Goal: Task Accomplishment & Management: Complete application form

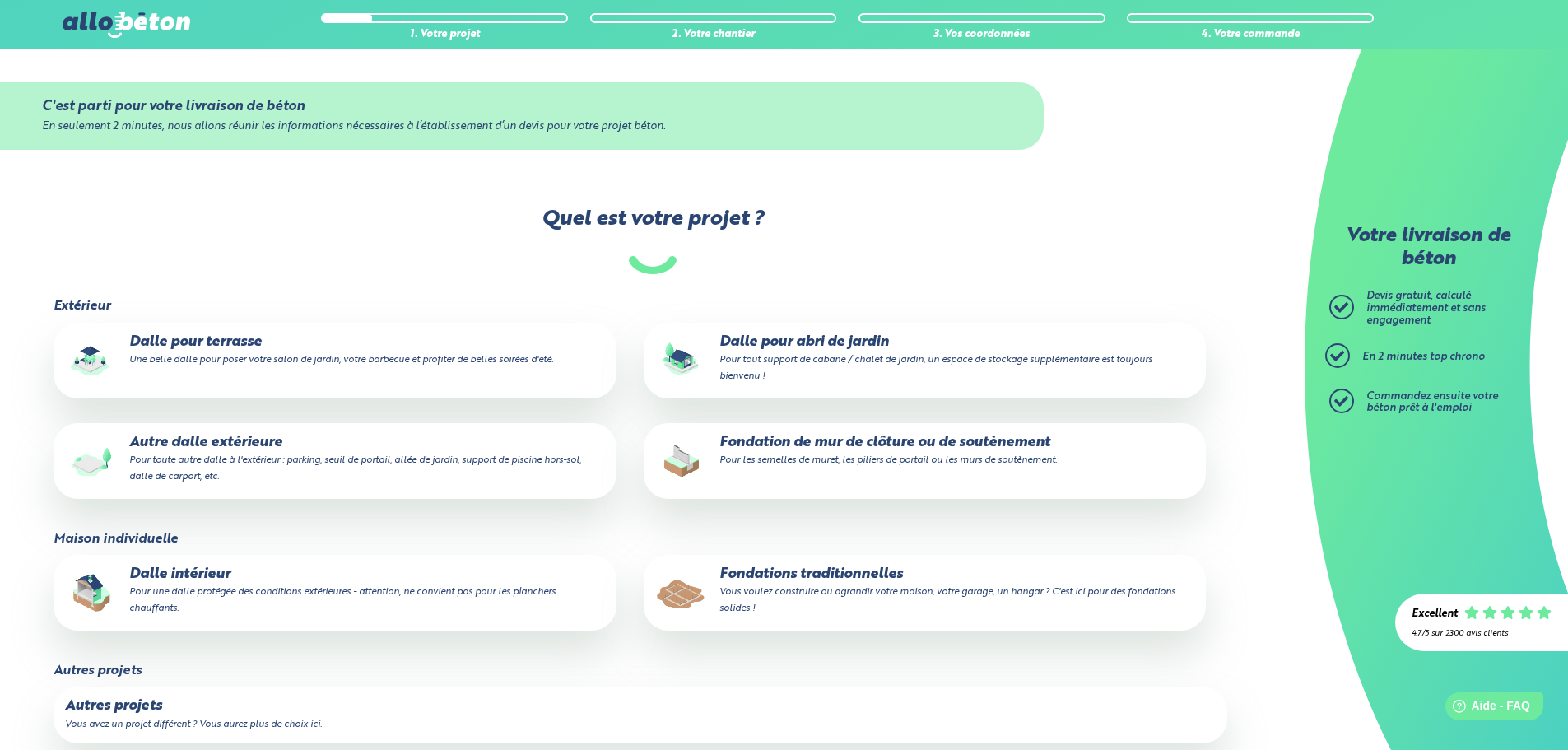
click at [913, 458] on small "Pour les semelles de muret, les piliers de portail ou les murs de soutènement." at bounding box center [888, 460] width 338 height 10
click at [0, 0] on input "Fondation de mur de clôture ou de soutènement Pour les semelles de muret, les p…" at bounding box center [0, 0] width 0 height 0
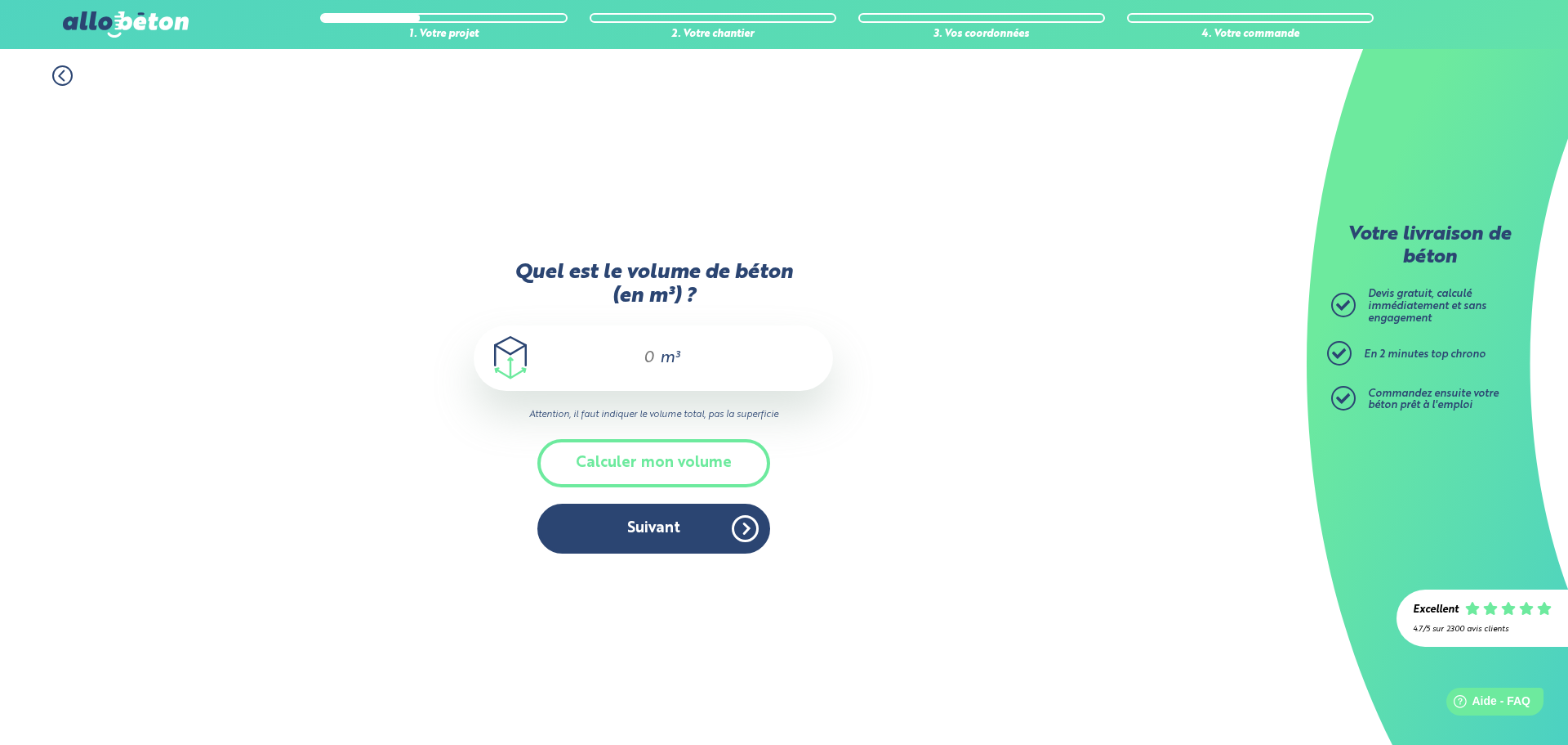
click at [671, 362] on span "m³" at bounding box center [669, 357] width 19 height 16
type input "13"
click at [656, 543] on button "Suivant" at bounding box center [654, 528] width 233 height 50
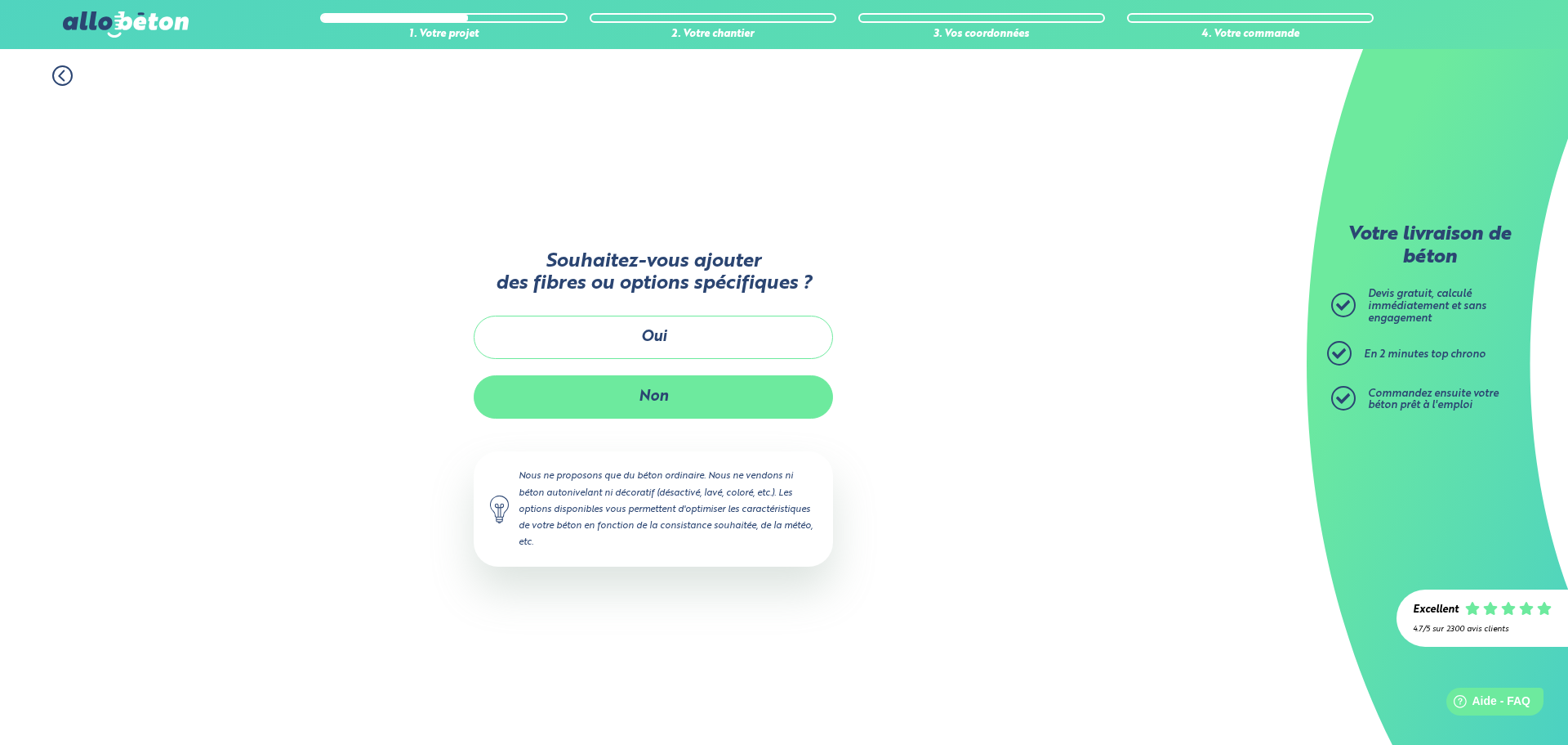
click at [725, 383] on button "Non" at bounding box center [654, 397] width 360 height 44
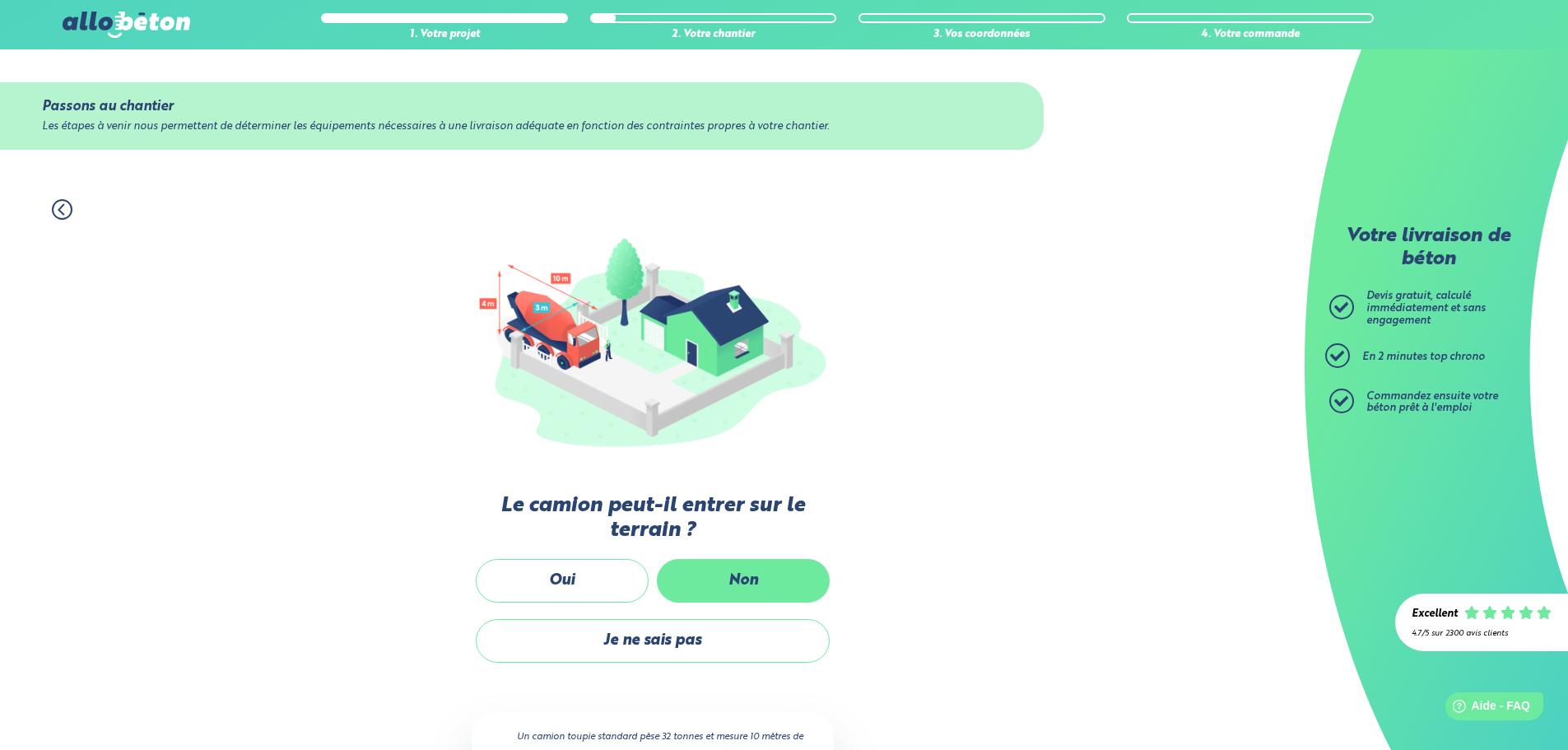
click at [737, 577] on label "Non" at bounding box center [743, 581] width 173 height 44
click at [0, 0] on input "Non" at bounding box center [0, 0] width 0 height 0
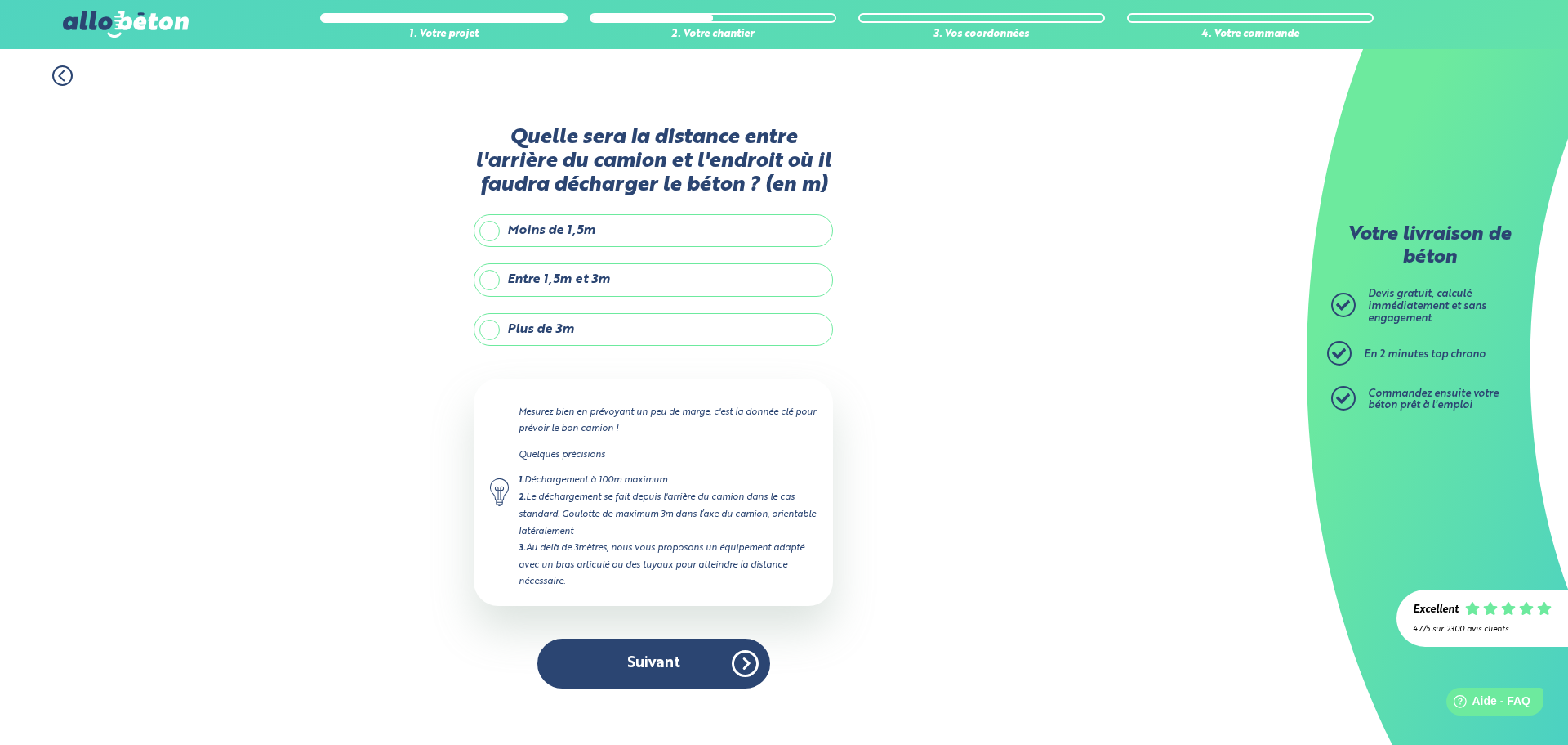
click at [694, 232] on label "Moins de 1,5m" at bounding box center [654, 230] width 360 height 33
click at [0, 0] on input "Moins de 1,5m" at bounding box center [0, 0] width 0 height 0
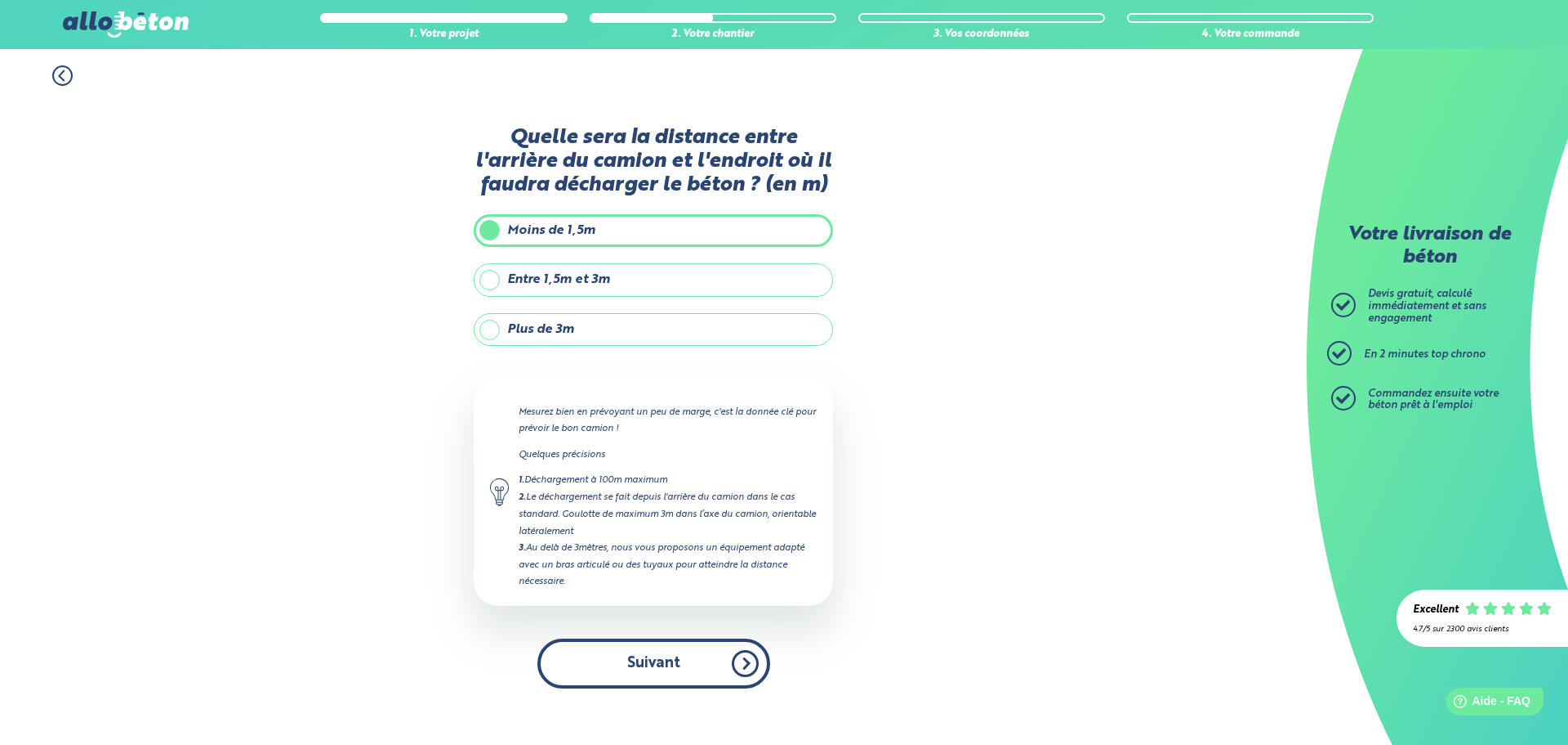
click at [709, 681] on button "Suivant" at bounding box center [654, 663] width 233 height 50
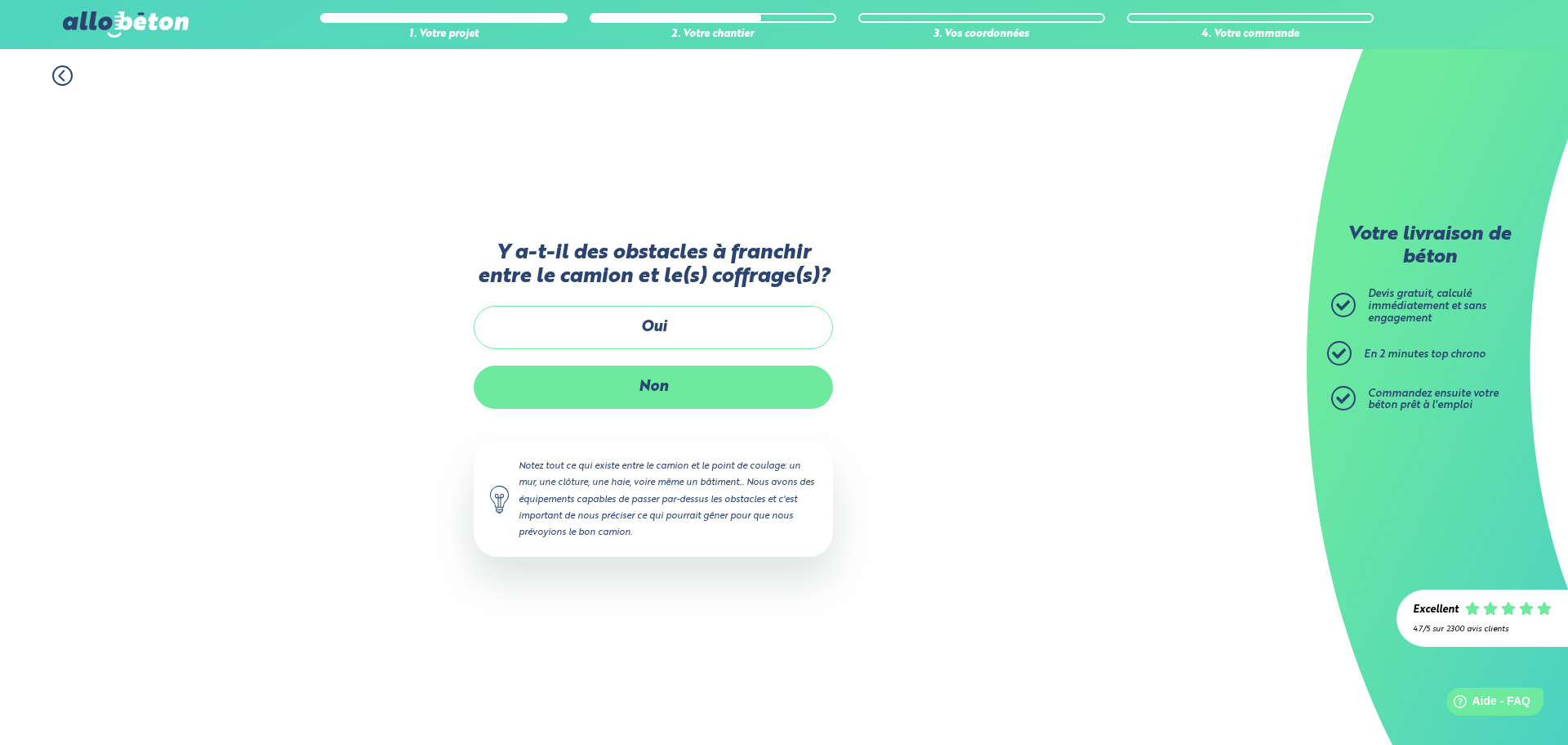
click at [745, 387] on label "Non" at bounding box center [654, 388] width 360 height 44
click at [0, 0] on input "Non" at bounding box center [0, 0] width 0 height 0
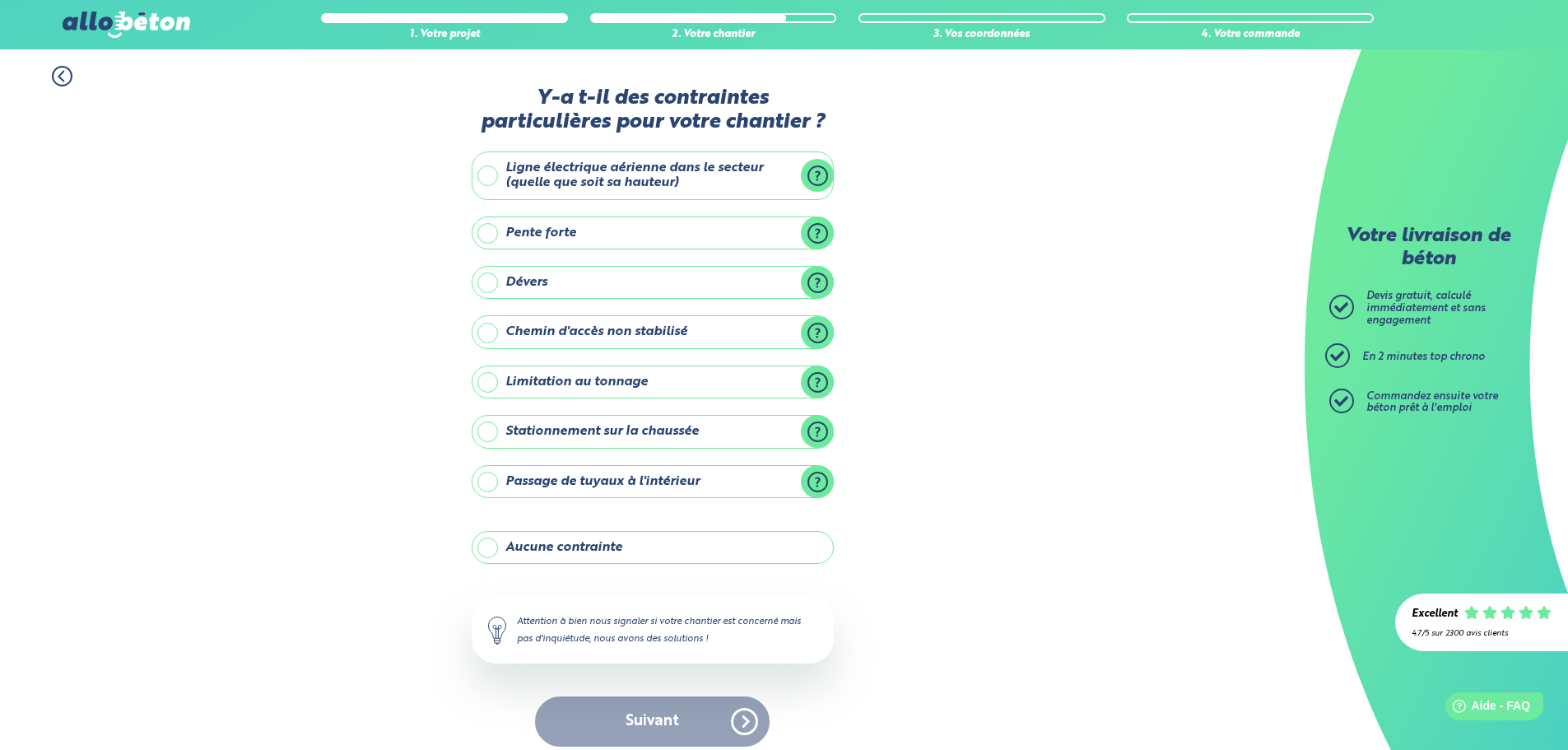
click at [671, 541] on label "Aucune contrainte" at bounding box center [653, 547] width 362 height 33
click at [0, 0] on input "Aucune contrainte" at bounding box center [0, 0] width 0 height 0
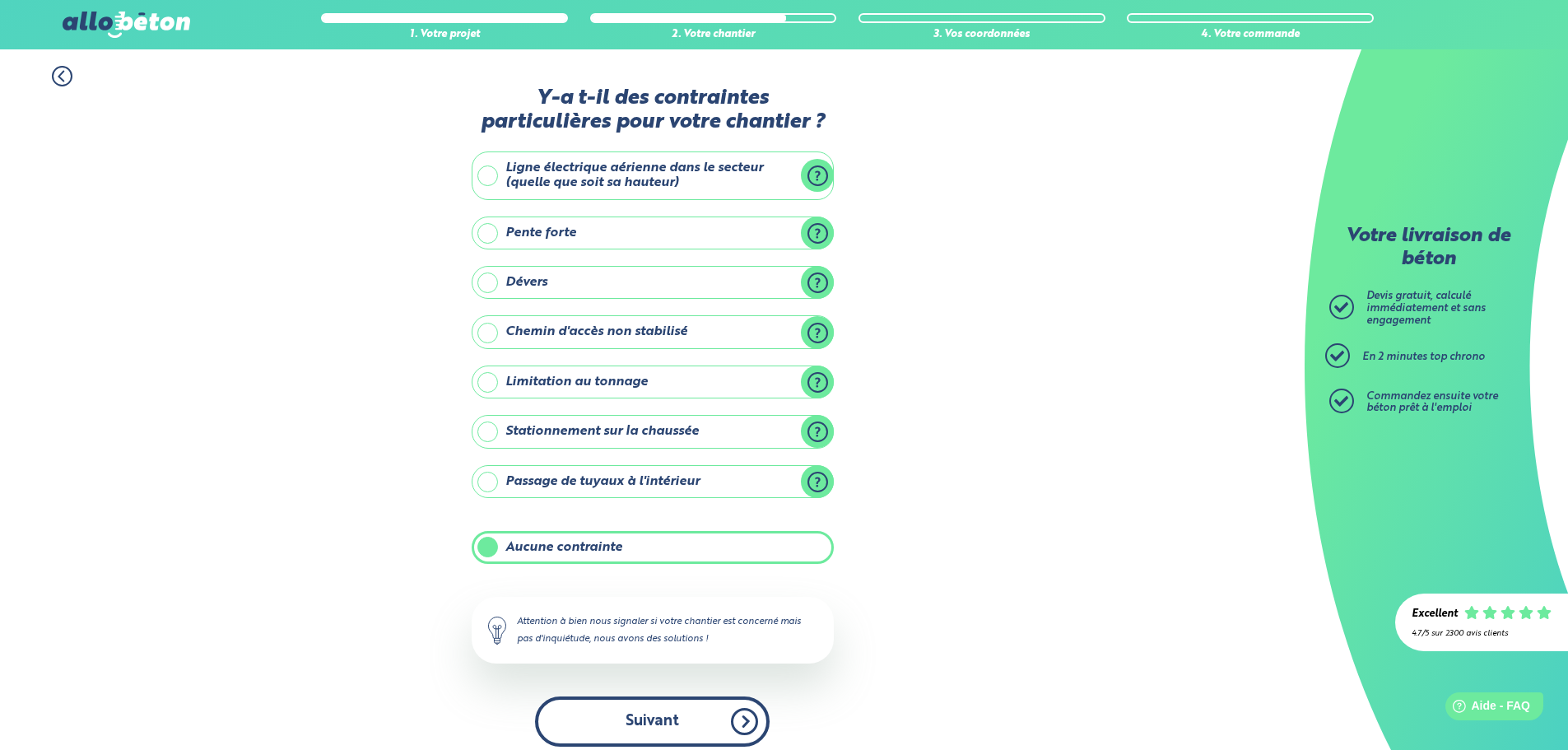
click at [737, 716] on button "Suivant" at bounding box center [652, 720] width 235 height 50
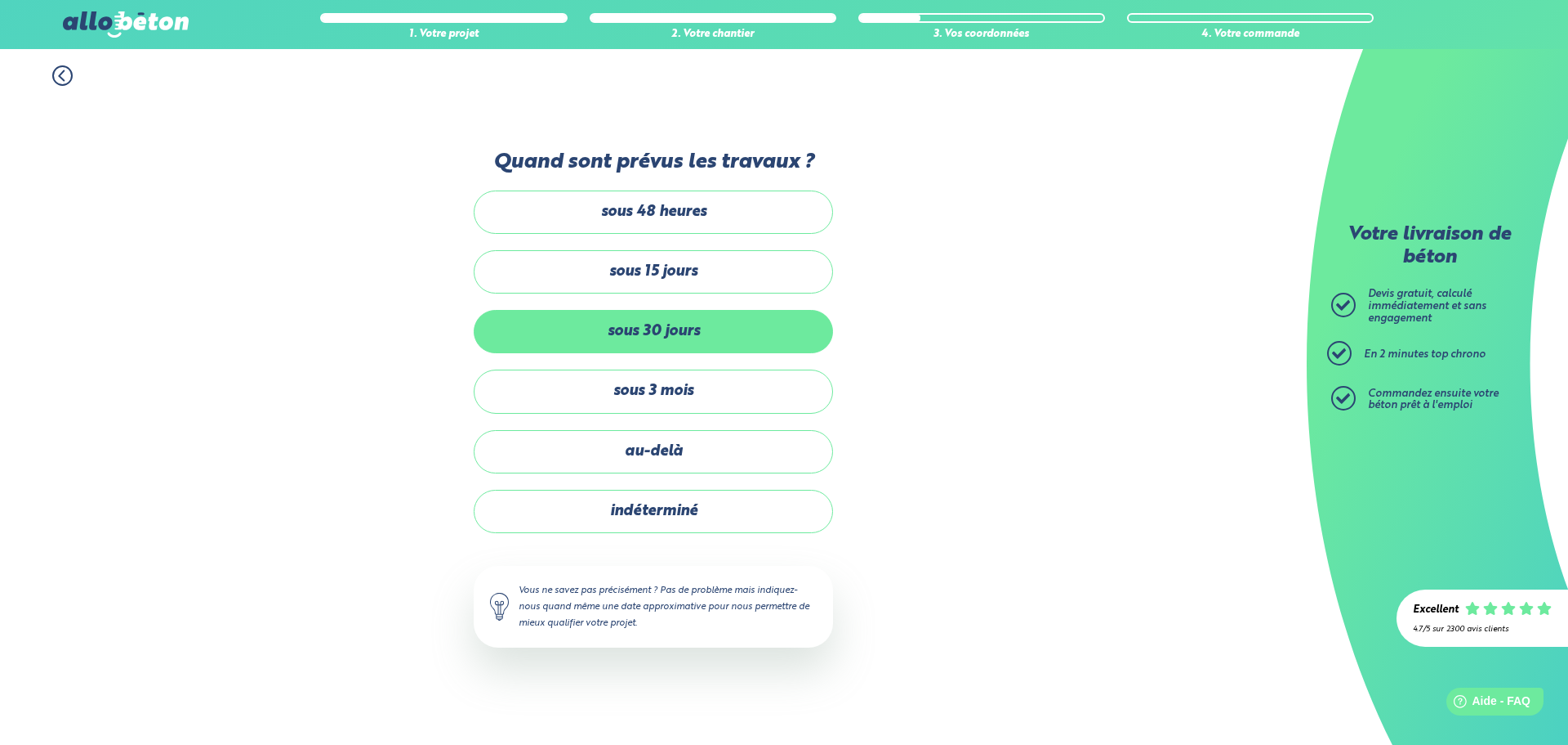
click at [779, 330] on label "sous 30 jours" at bounding box center [654, 331] width 360 height 44
click at [0, 0] on input "sous 30 jours" at bounding box center [0, 0] width 0 height 0
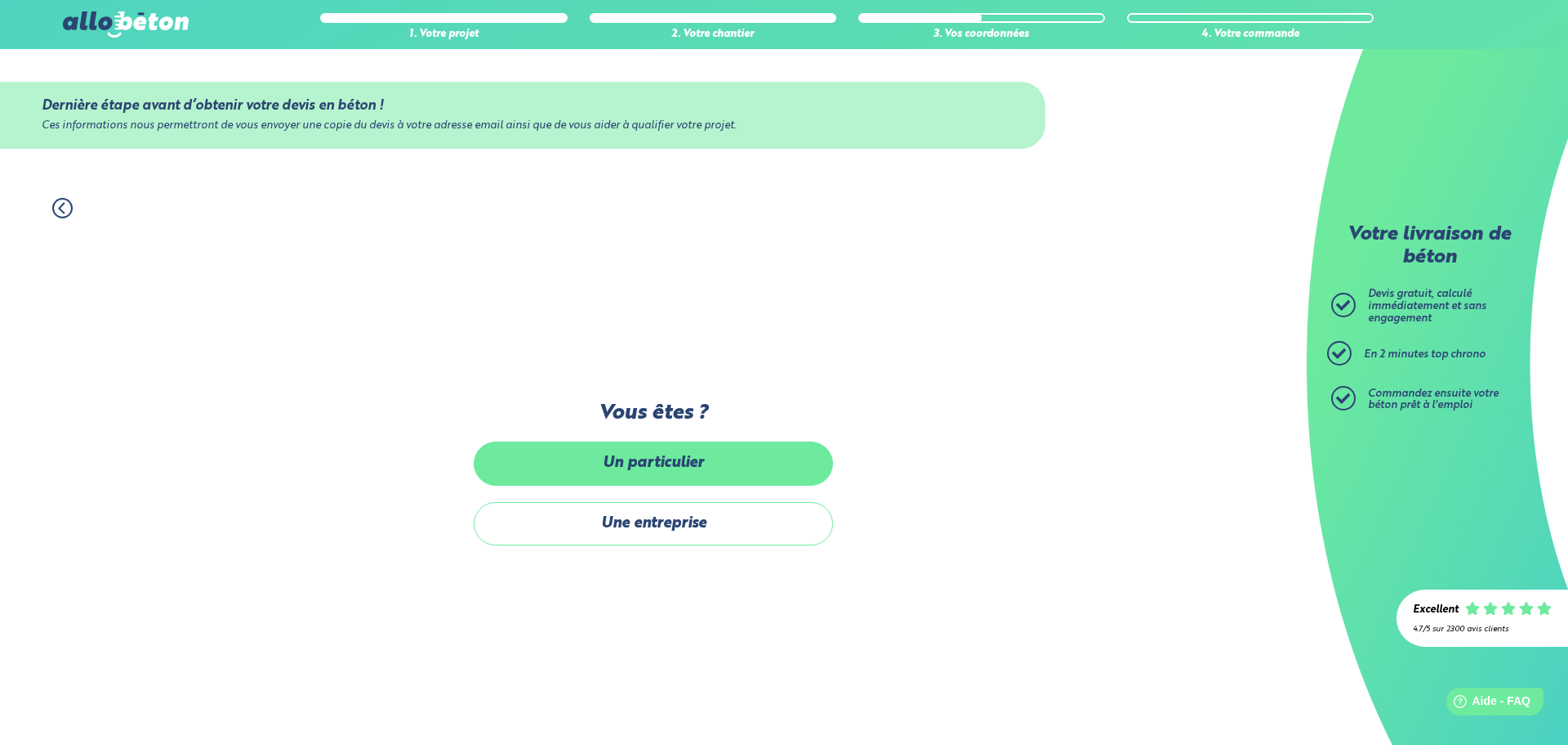
click at [701, 473] on label "Un particulier" at bounding box center [654, 463] width 360 height 44
click at [0, 0] on input "Un particulier" at bounding box center [0, 0] width 0 height 0
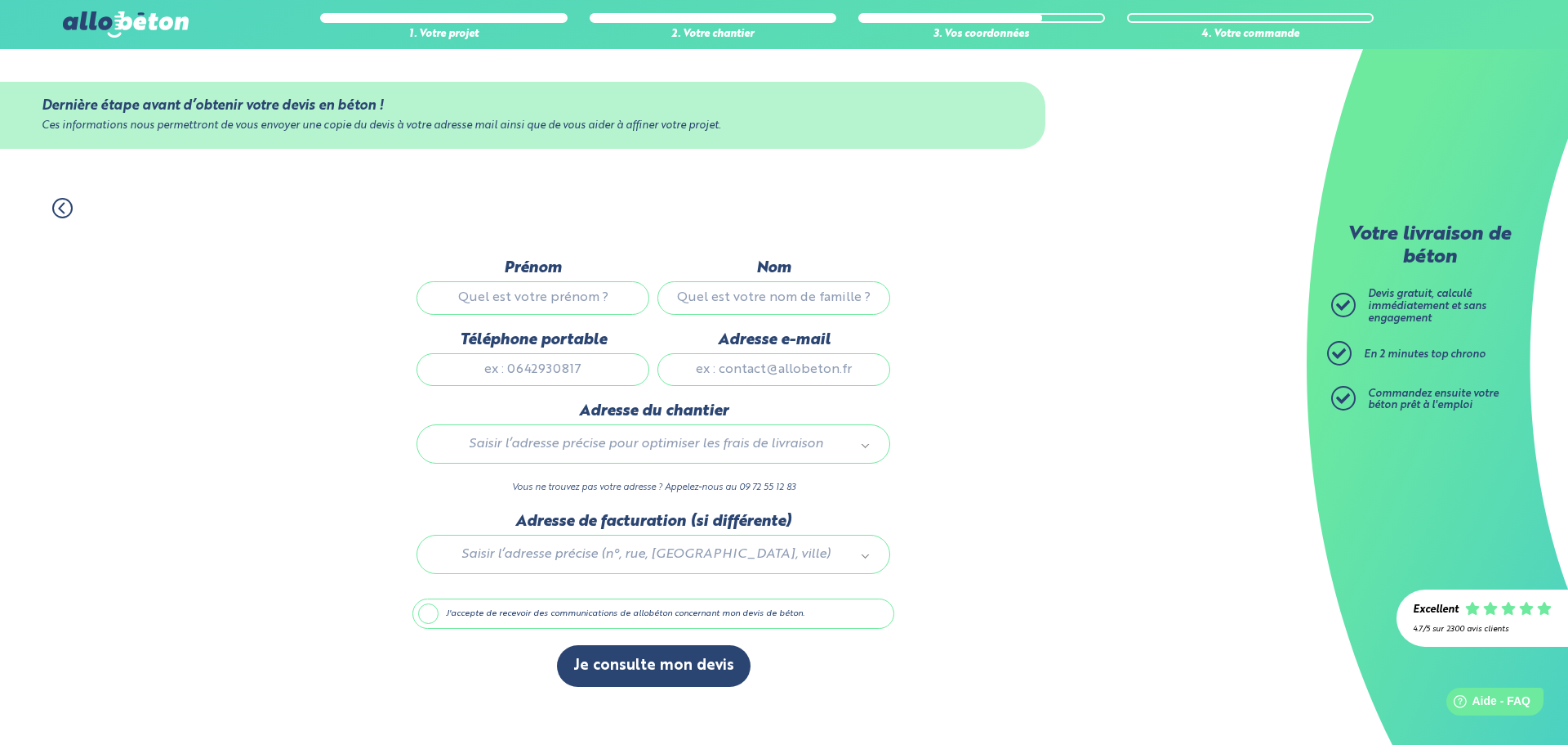
click at [541, 316] on div "Prénom" at bounding box center [533, 294] width 241 height 71
click at [545, 309] on input "Prénom" at bounding box center [533, 297] width 233 height 33
type input "[PERSON_NAME]"
type input "0648366954"
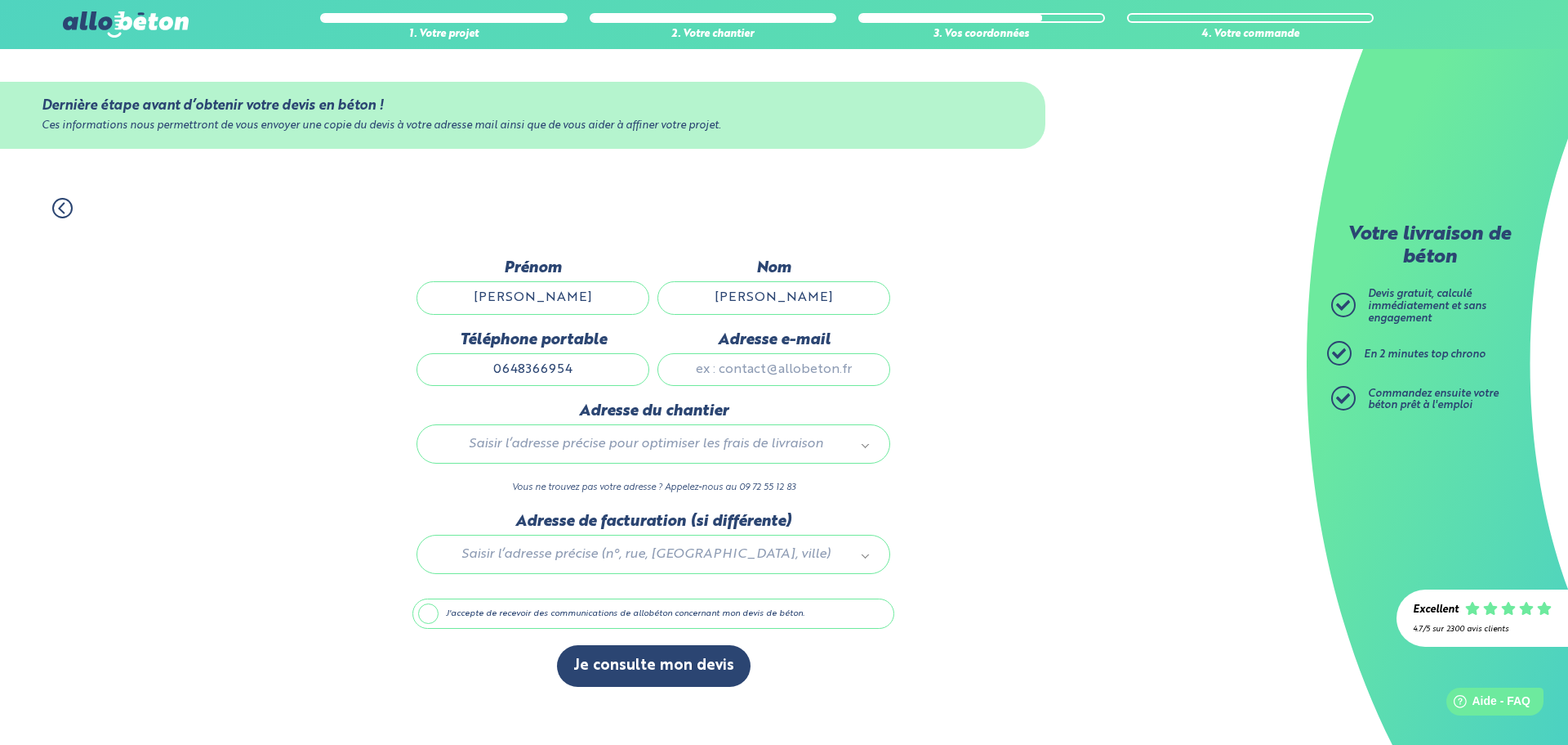
click at [751, 375] on input "Adresse e-mail" at bounding box center [774, 369] width 233 height 33
type input "[EMAIL_ADDRESS][DOMAIN_NAME]"
click at [734, 425] on div "Saisir l’adresse précise pour optimiser les frais de livraison" at bounding box center [654, 444] width 474 height 40
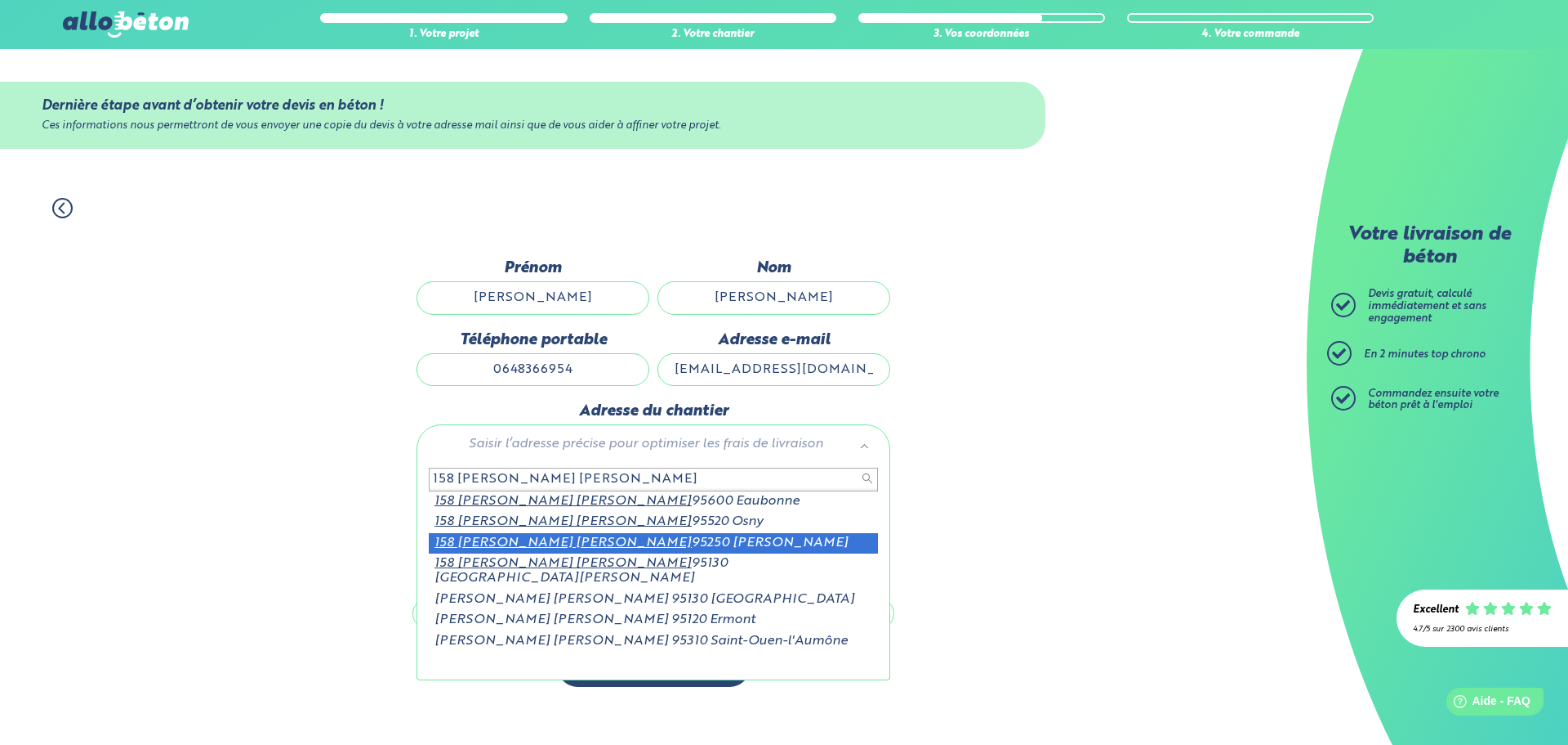
type input "158 [PERSON_NAME] [PERSON_NAME]"
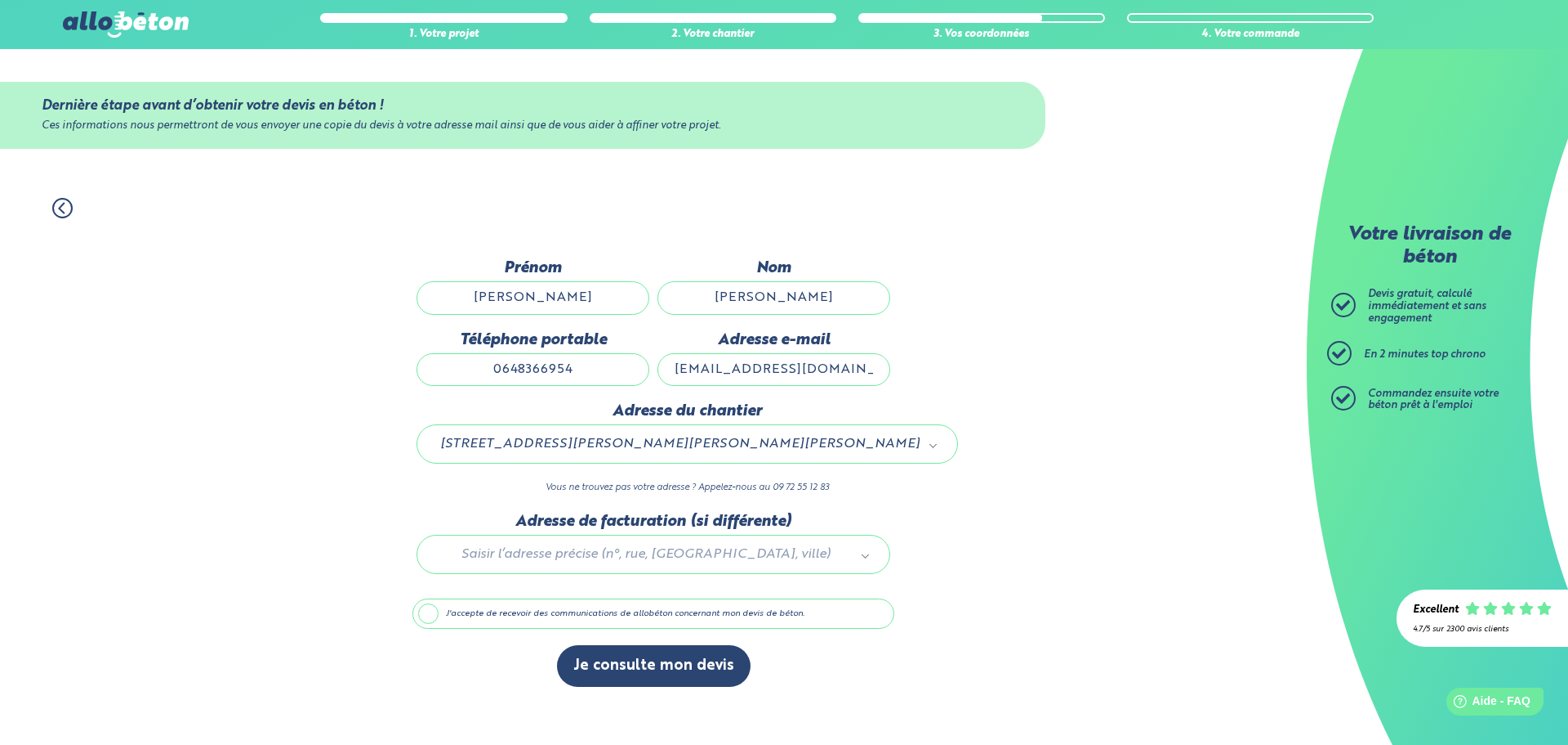
click at [434, 613] on label "J'accepte de recevoir des communications de allobéton concernant mon devis de b…" at bounding box center [654, 614] width 482 height 31
click at [0, 0] on input "J'accepte de recevoir des communications de allobéton concernant mon devis de b…" at bounding box center [0, 0] width 0 height 0
click at [494, 607] on label "J'accepte de recevoir des communications de allobéton concernant mon devis de b…" at bounding box center [654, 614] width 482 height 31
click at [0, 0] on input "J'accepte de recevoir des communications de allobéton concernant mon devis de b…" at bounding box center [0, 0] width 0 height 0
click at [606, 658] on button "Je consulte mon devis" at bounding box center [654, 666] width 193 height 42
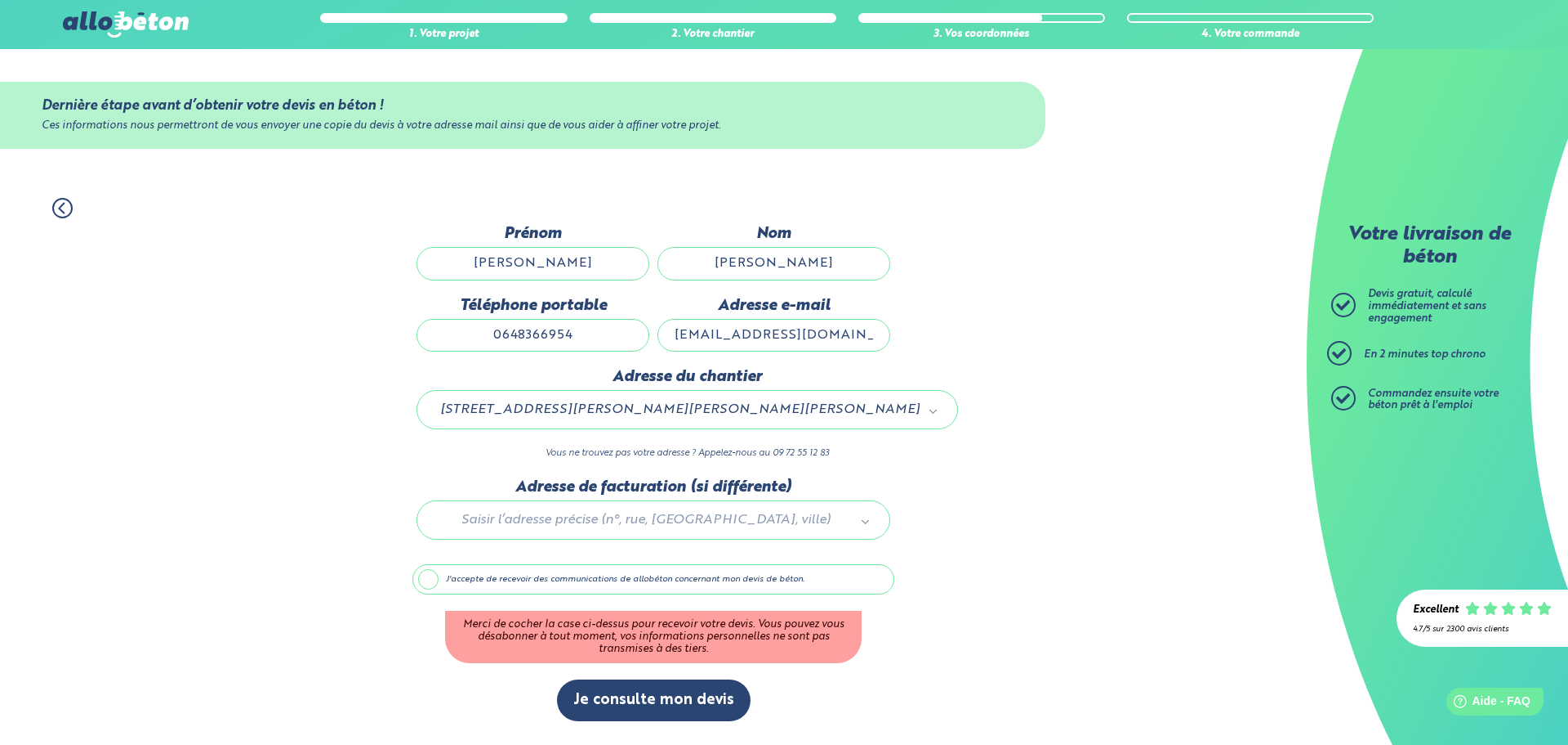
click at [437, 587] on label "J'accepte de recevoir des communications de allobéton concernant mon devis de b…" at bounding box center [654, 579] width 482 height 31
click at [0, 0] on input "J'accepte de recevoir des communications de allobéton concernant mon devis de b…" at bounding box center [0, 0] width 0 height 0
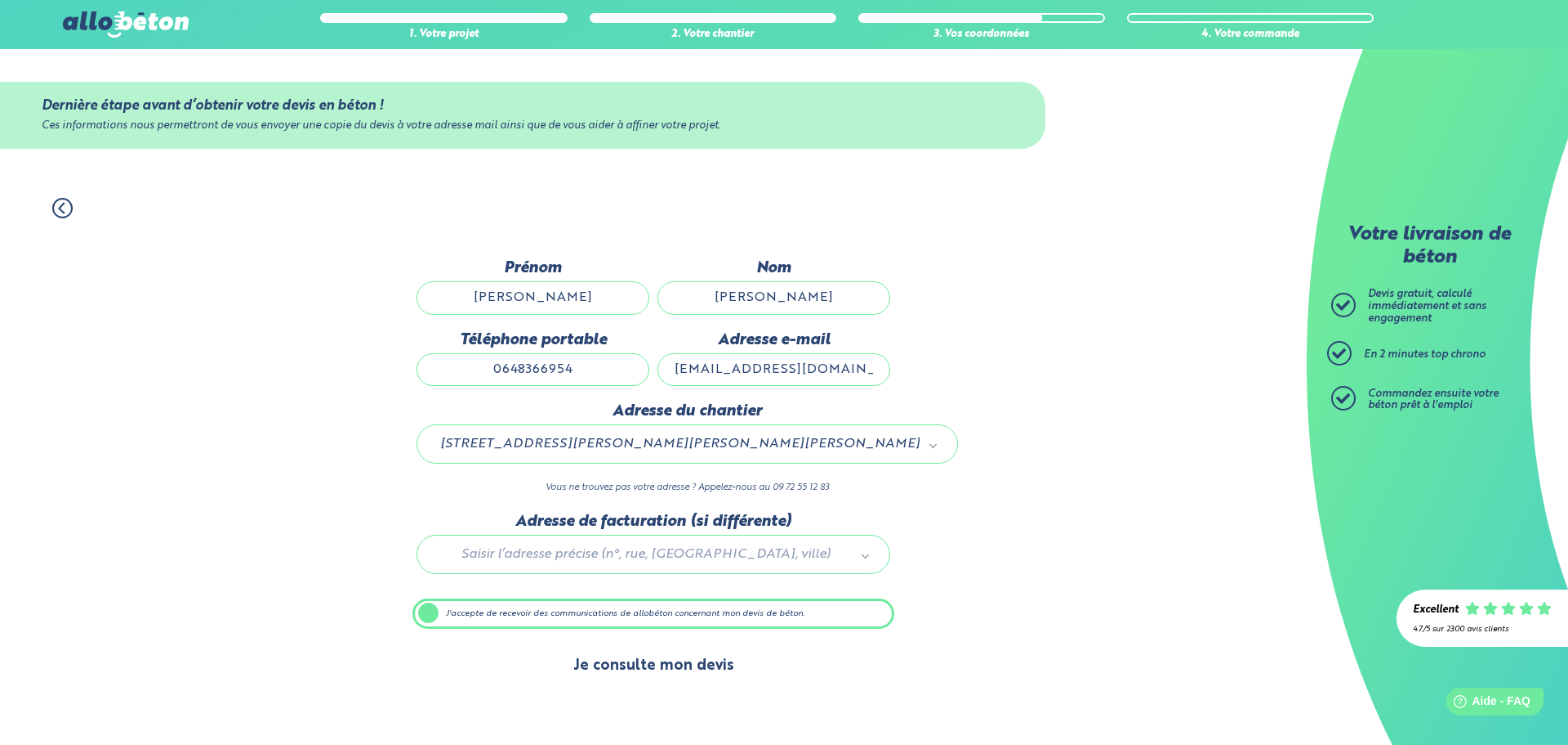
click at [590, 667] on button "Je consulte mon devis" at bounding box center [654, 666] width 193 height 42
